Goal: Navigation & Orientation: Go to known website

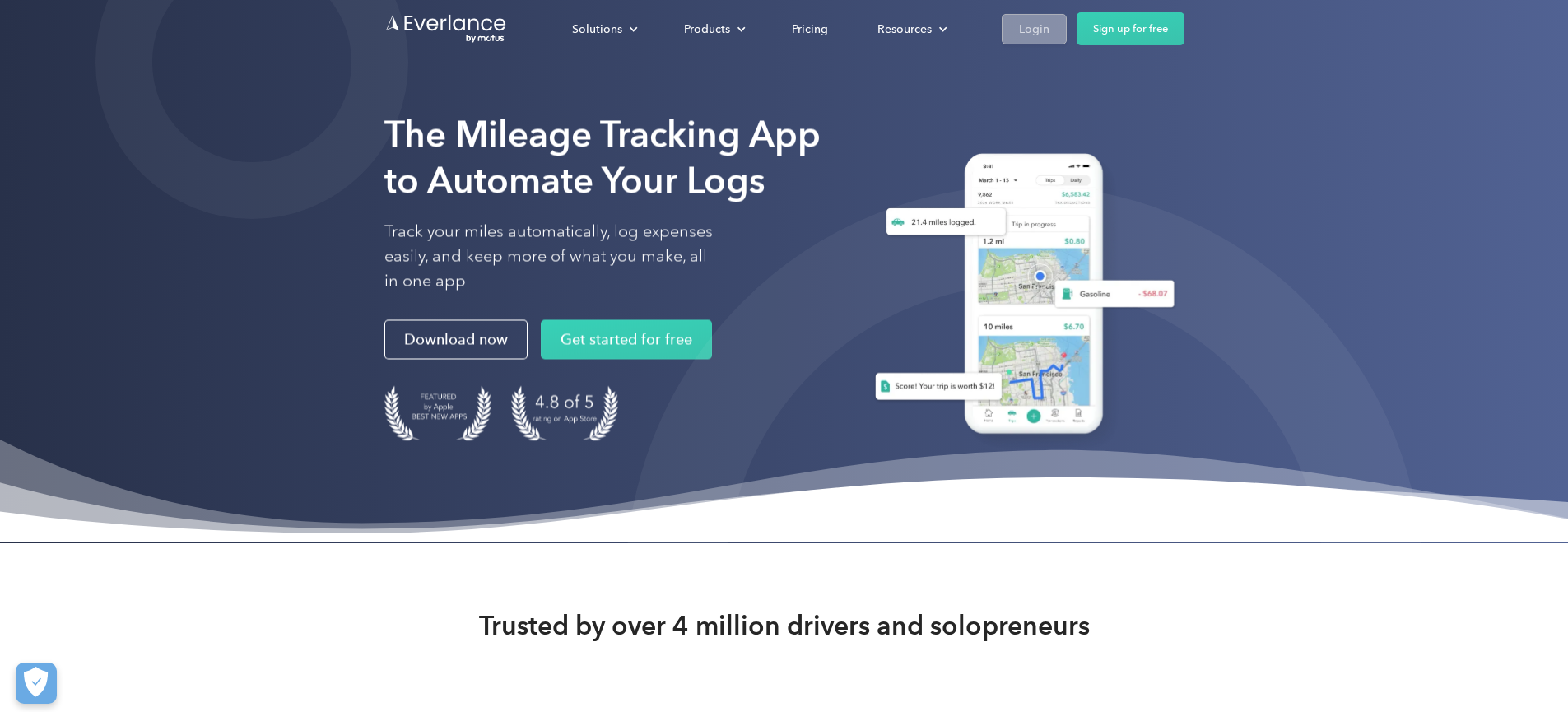
click at [1049, 22] on div "Login" at bounding box center [1034, 29] width 30 height 21
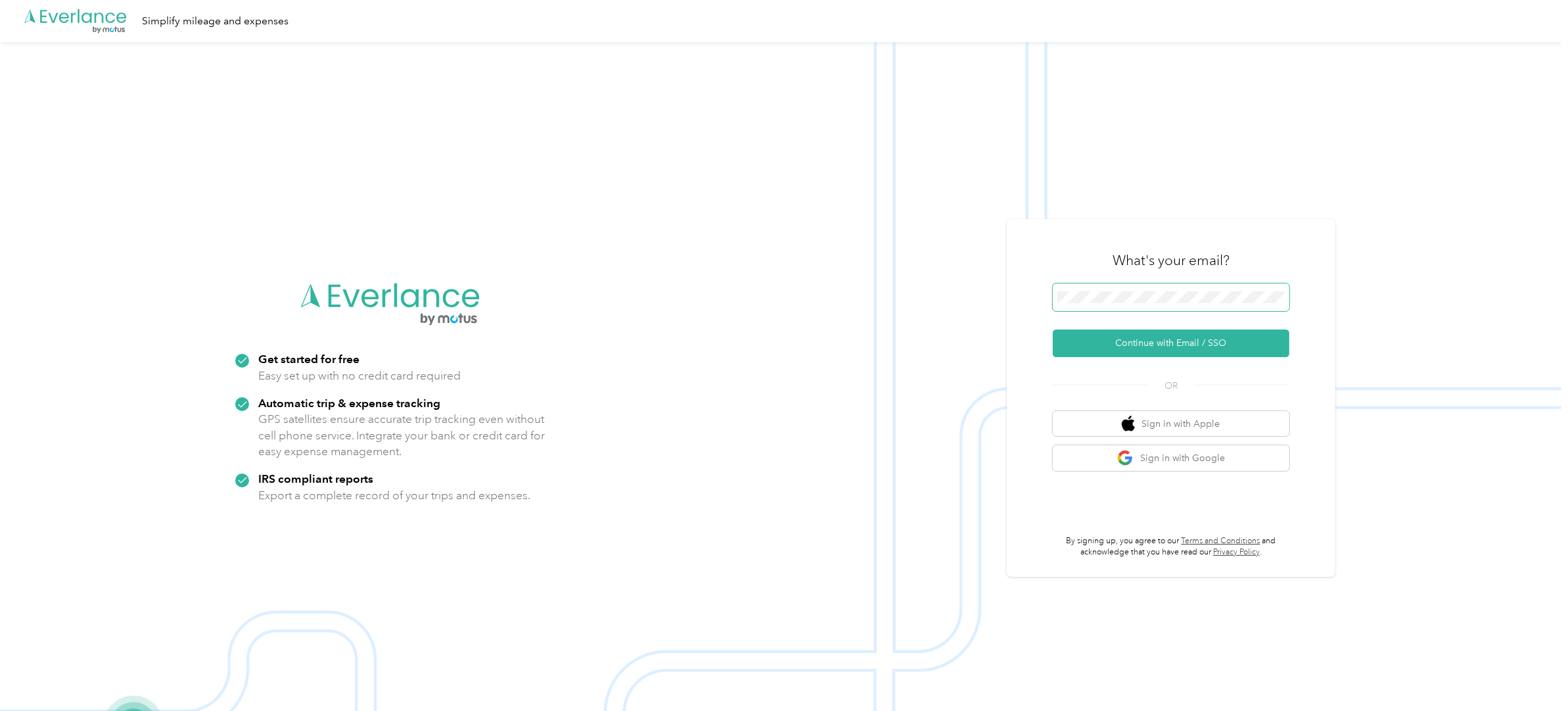
click at [1200, 286] on span at bounding box center [1171, 297] width 237 height 27
click at [1197, 291] on span at bounding box center [1171, 297] width 237 height 27
click at [1052, 330] on button "Continue with Email / SSO" at bounding box center [1171, 343] width 237 height 27
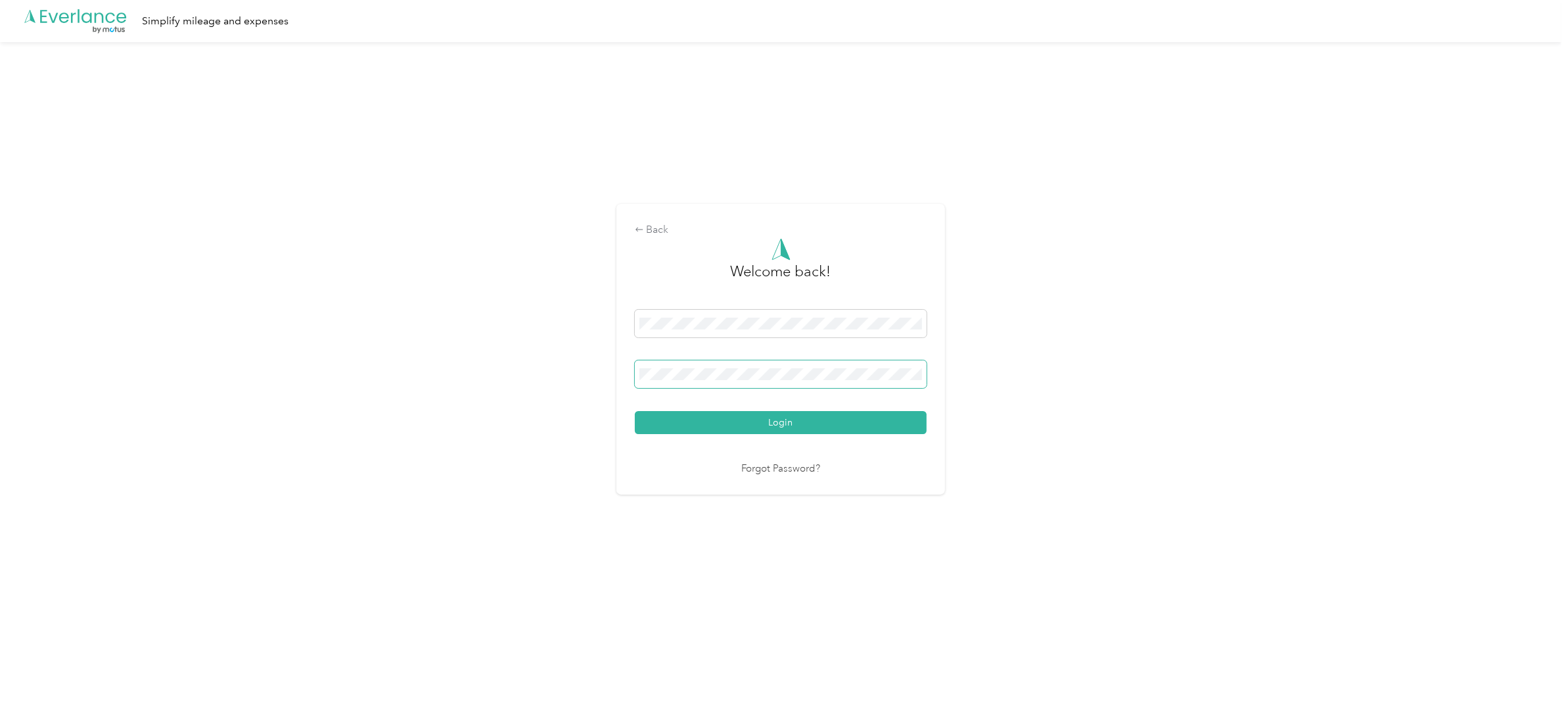
click at [635, 411] on button "Login" at bounding box center [781, 422] width 292 height 23
